Goal: Communication & Community: Answer question/provide support

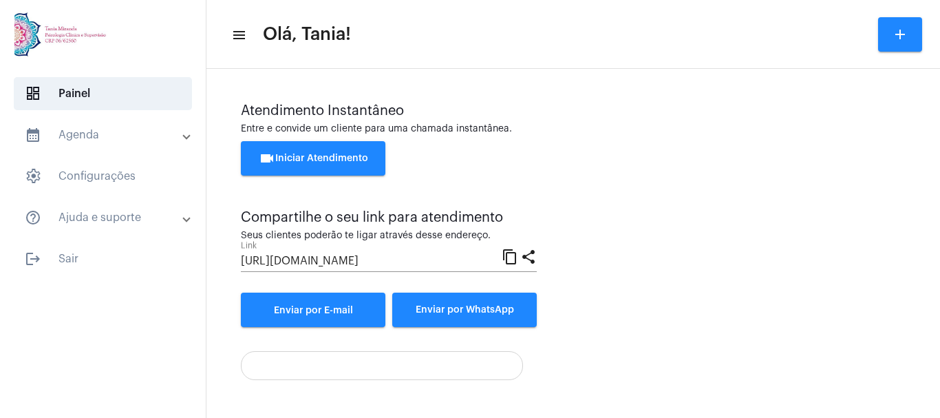
click at [312, 151] on button "videocam Iniciar Atendimento" at bounding box center [313, 158] width 144 height 34
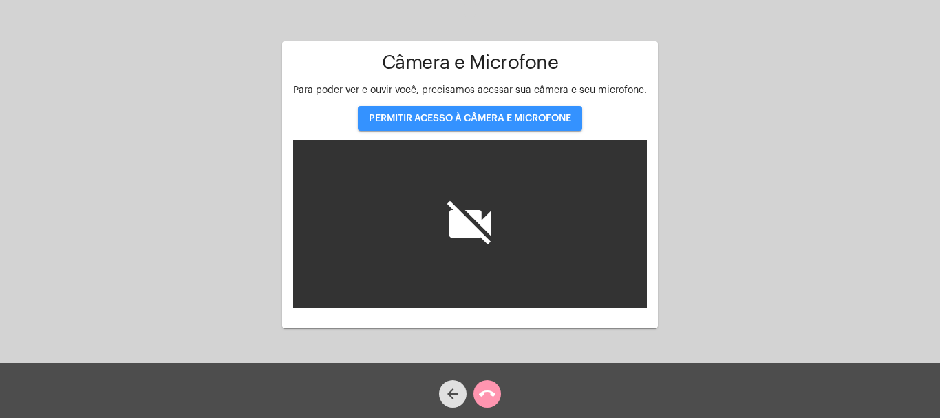
click at [454, 118] on span "PERMITIR ACESSO À CÂMERA E MICROFONE" at bounding box center [470, 118] width 202 height 10
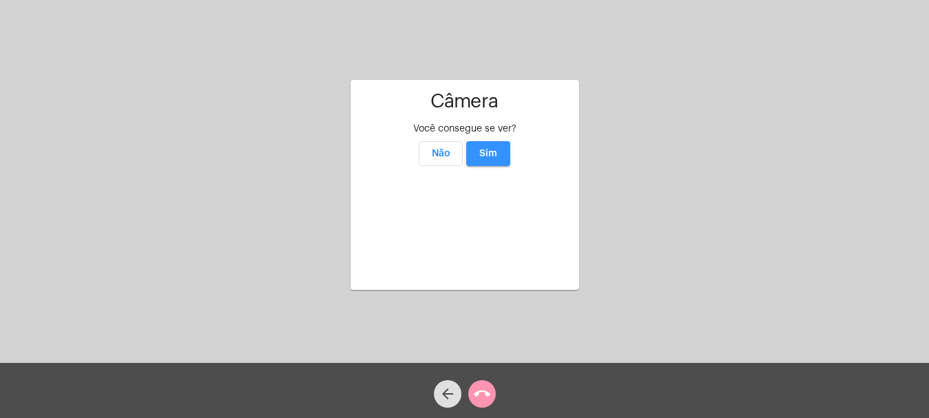
click at [493, 149] on span "Sim" at bounding box center [488, 154] width 18 height 10
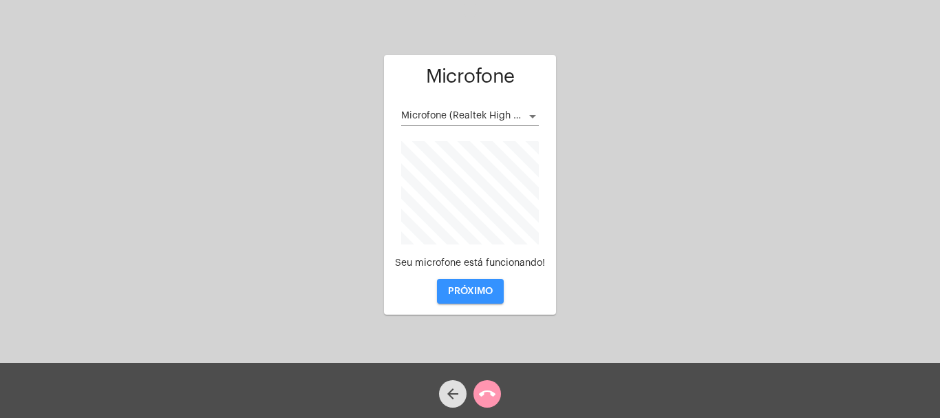
click at [479, 285] on button "PRÓXIMO" at bounding box center [470, 291] width 67 height 25
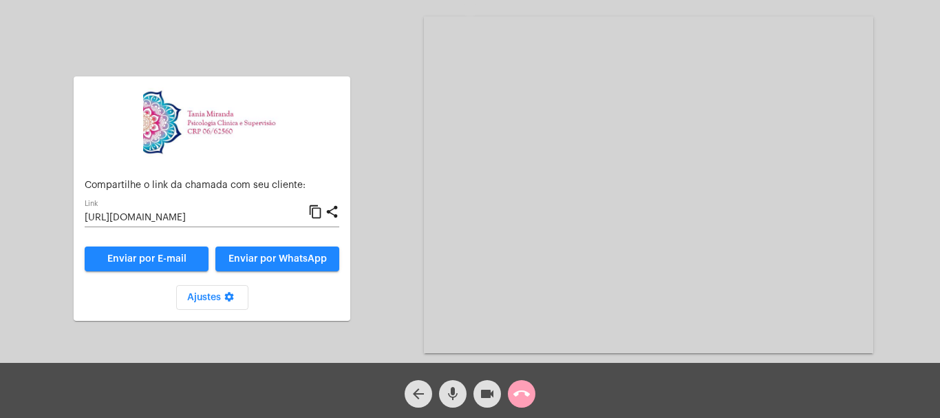
click at [523, 393] on mat-icon "call_end" at bounding box center [521, 393] width 17 height 17
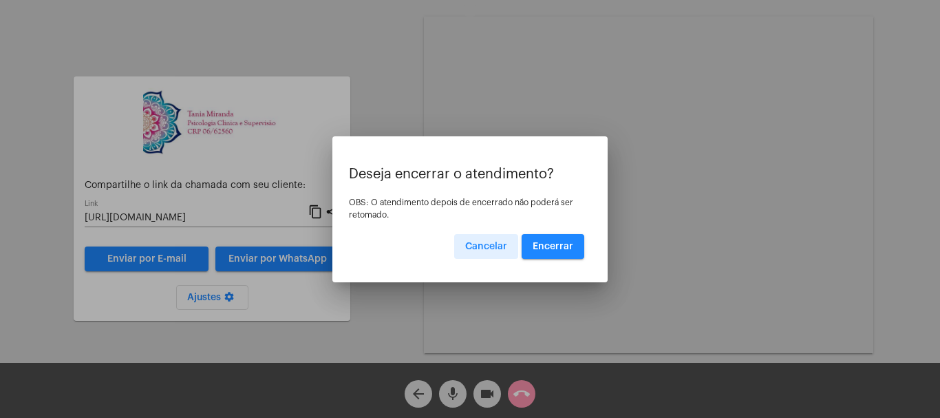
click at [558, 253] on button "Encerrar" at bounding box center [552, 246] width 63 height 25
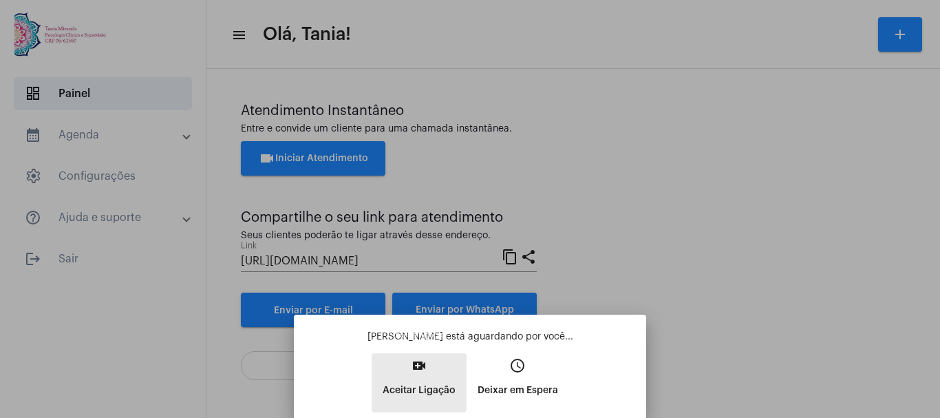
click at [415, 371] on mat-icon "video_call" at bounding box center [419, 365] width 17 height 17
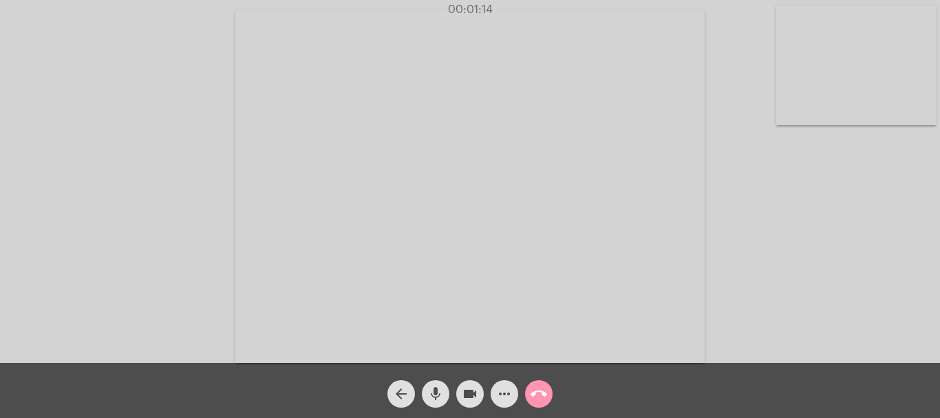
click at [427, 332] on video at bounding box center [469, 186] width 469 height 352
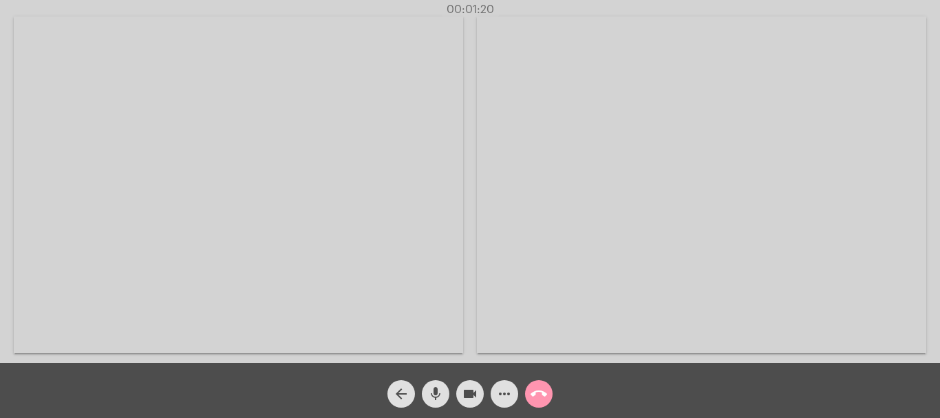
click at [384, 299] on video at bounding box center [238, 185] width 449 height 336
